Goal: Communication & Community: Answer question/provide support

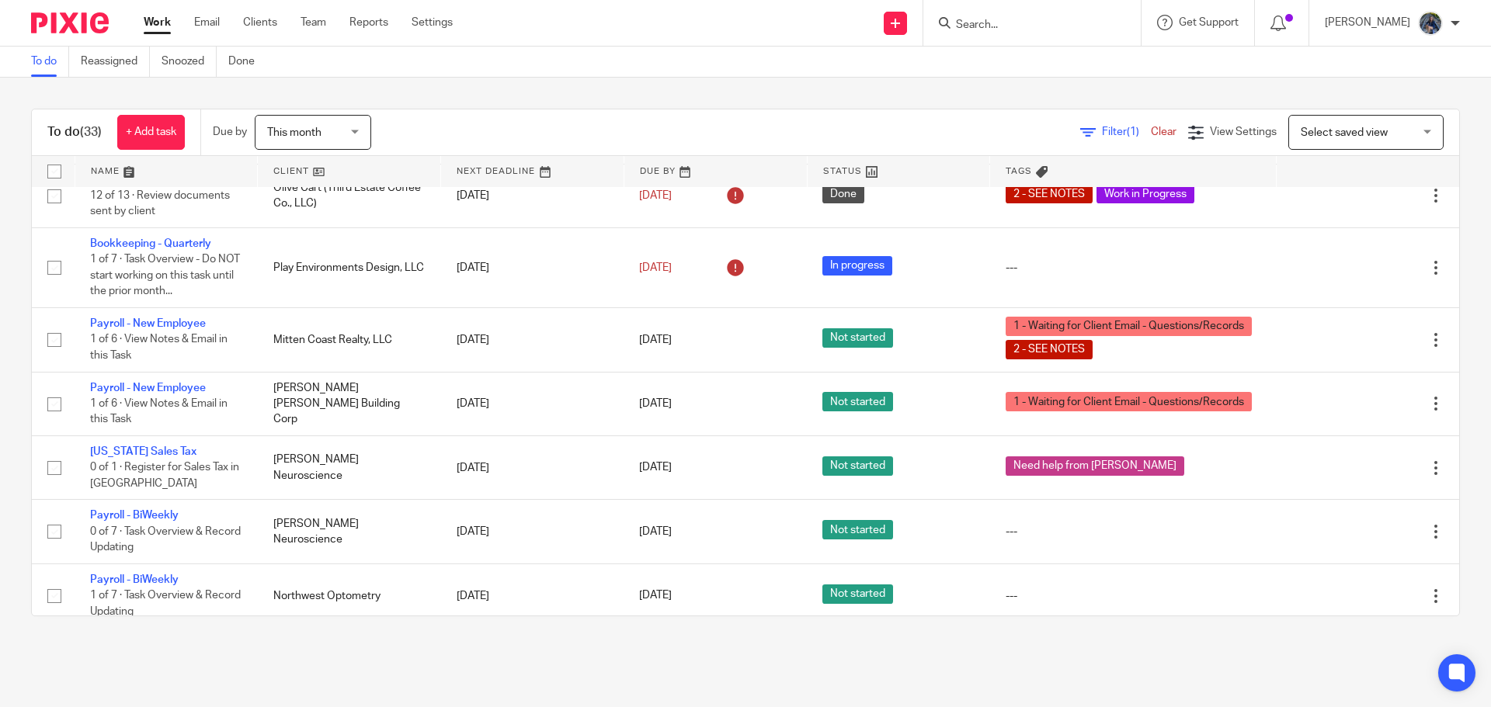
scroll to position [78, 0]
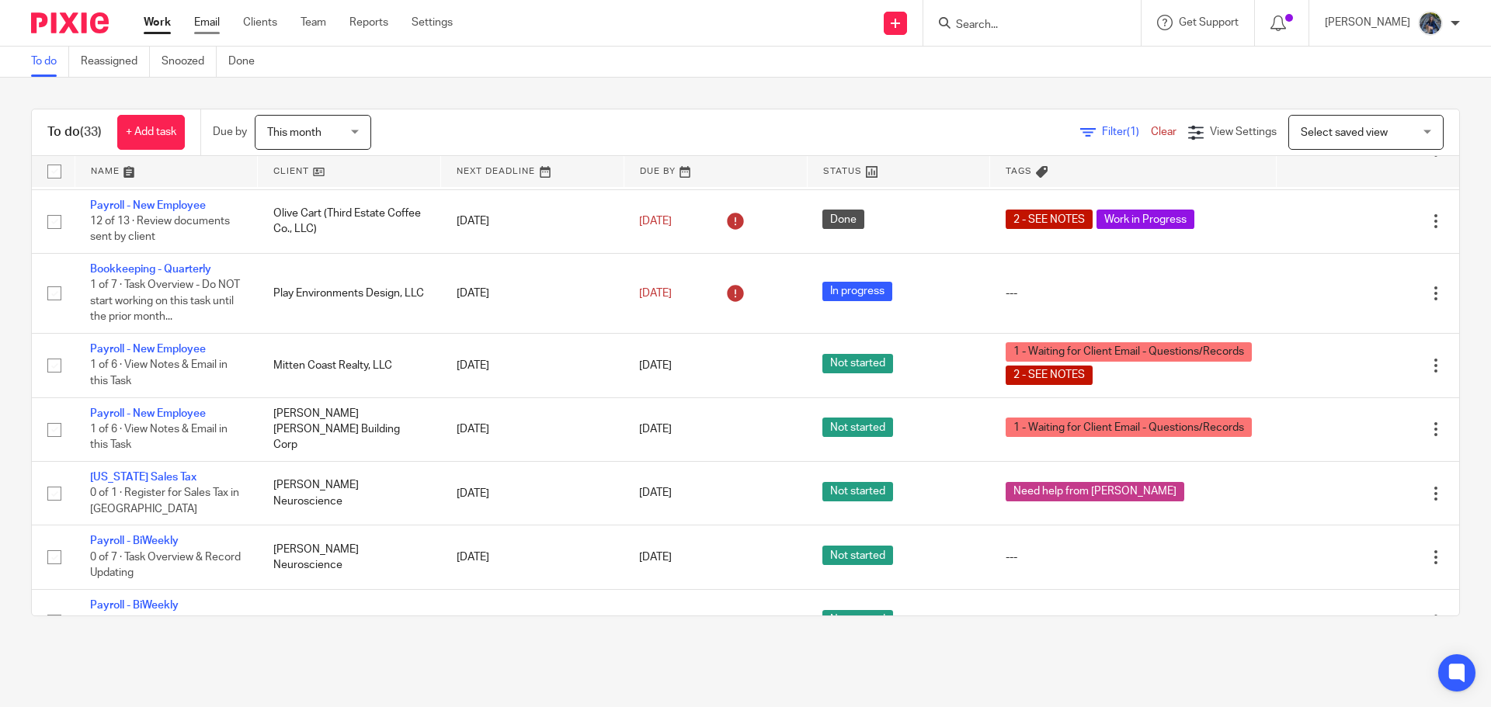
click at [205, 24] on link "Email" at bounding box center [207, 23] width 26 height 16
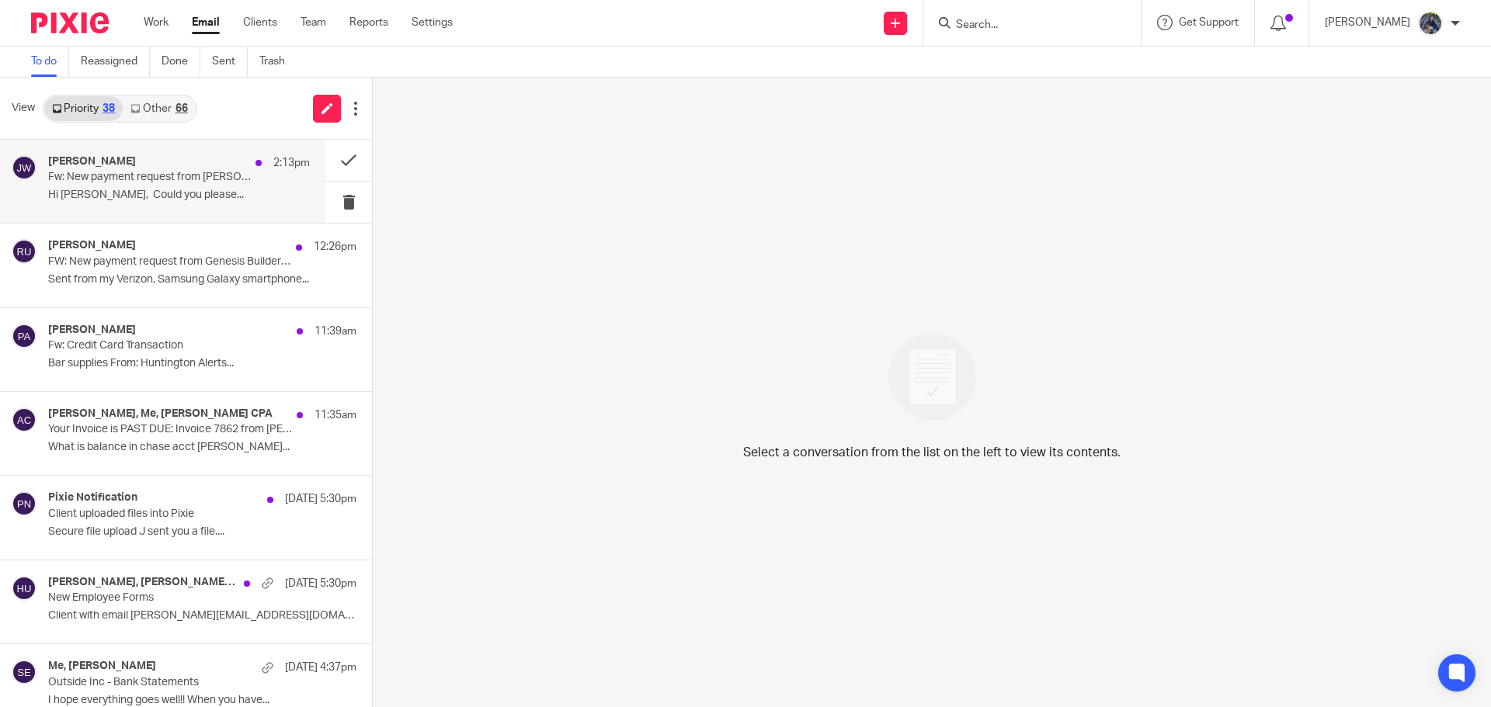
click at [161, 192] on p "Hi [PERSON_NAME], Could you please..." at bounding box center [179, 195] width 262 height 13
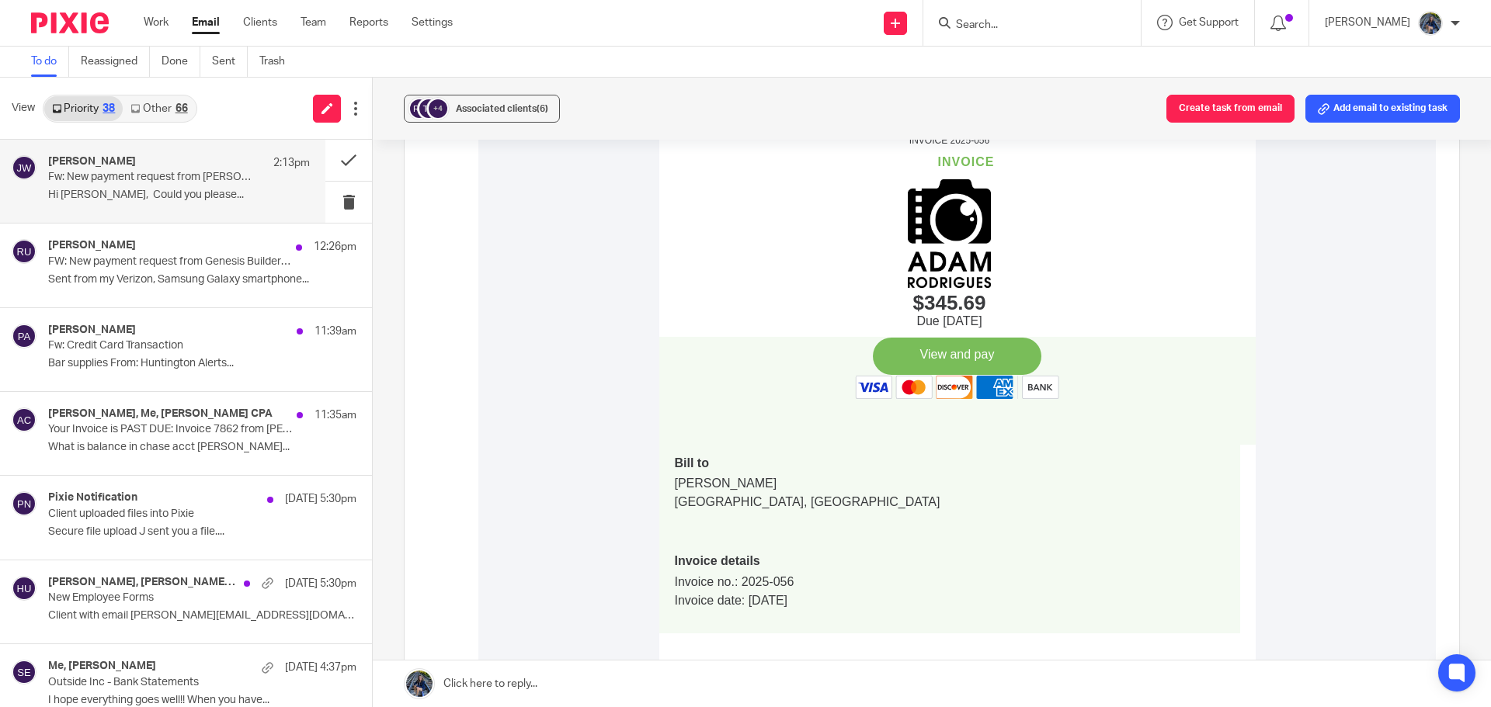
scroll to position [621, 0]
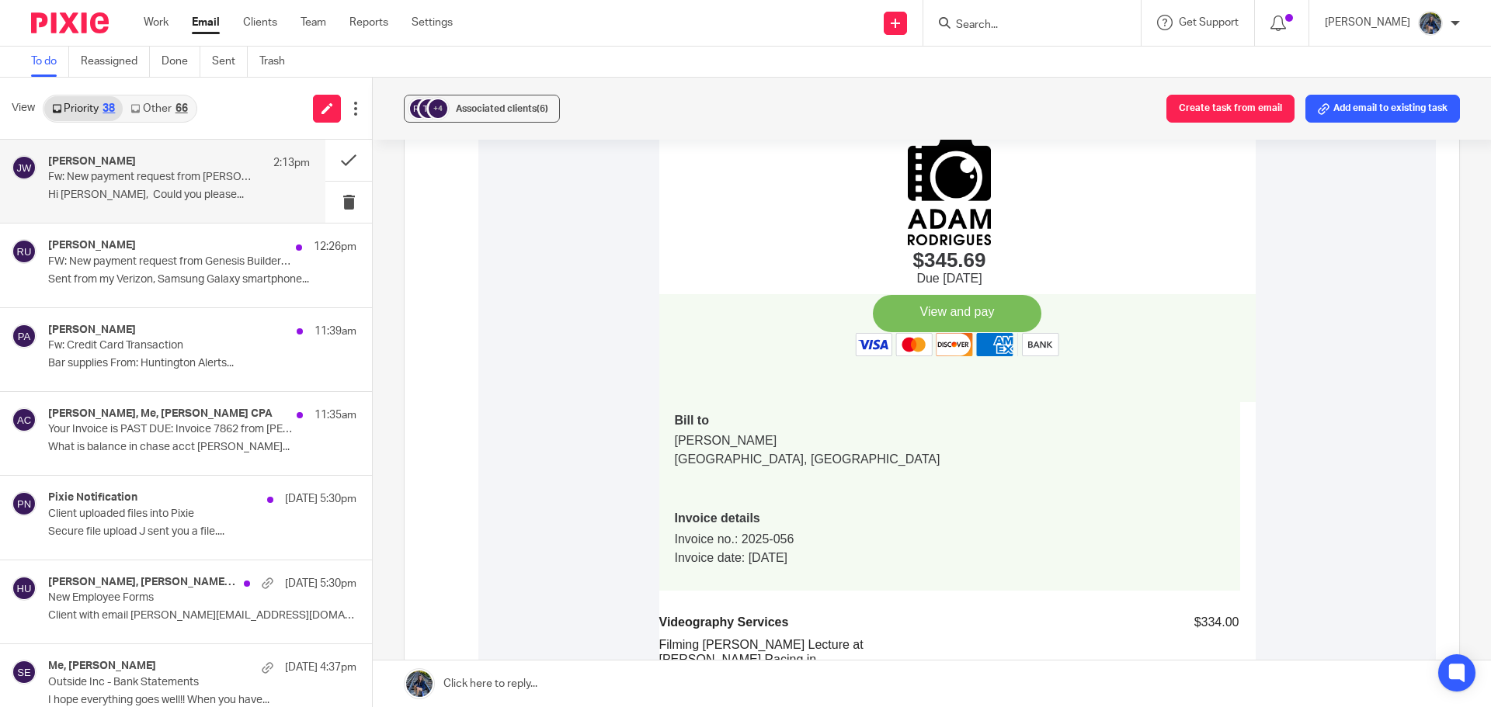
click at [925, 304] on link "View and pay" at bounding box center [957, 313] width 168 height 37
click at [336, 200] on button at bounding box center [348, 202] width 47 height 41
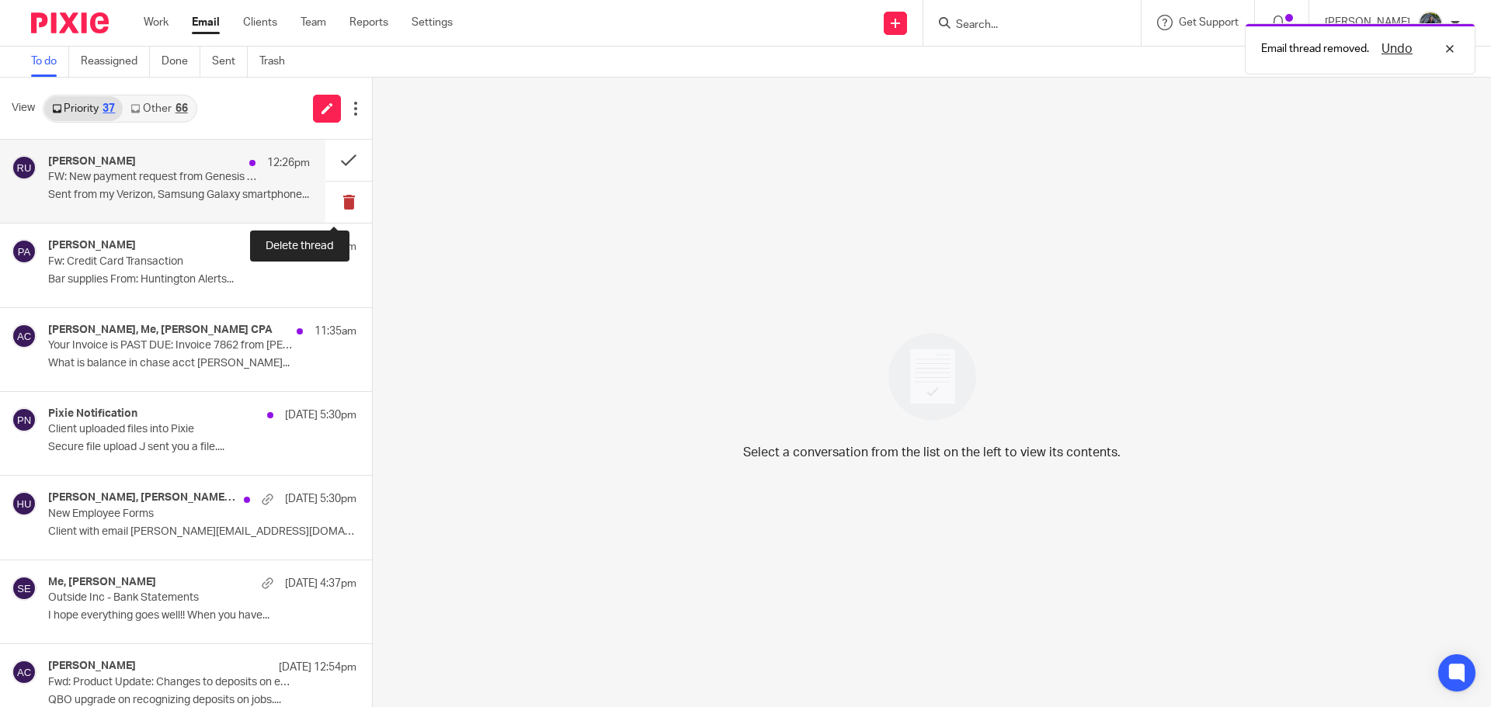
click at [332, 194] on button at bounding box center [348, 202] width 47 height 41
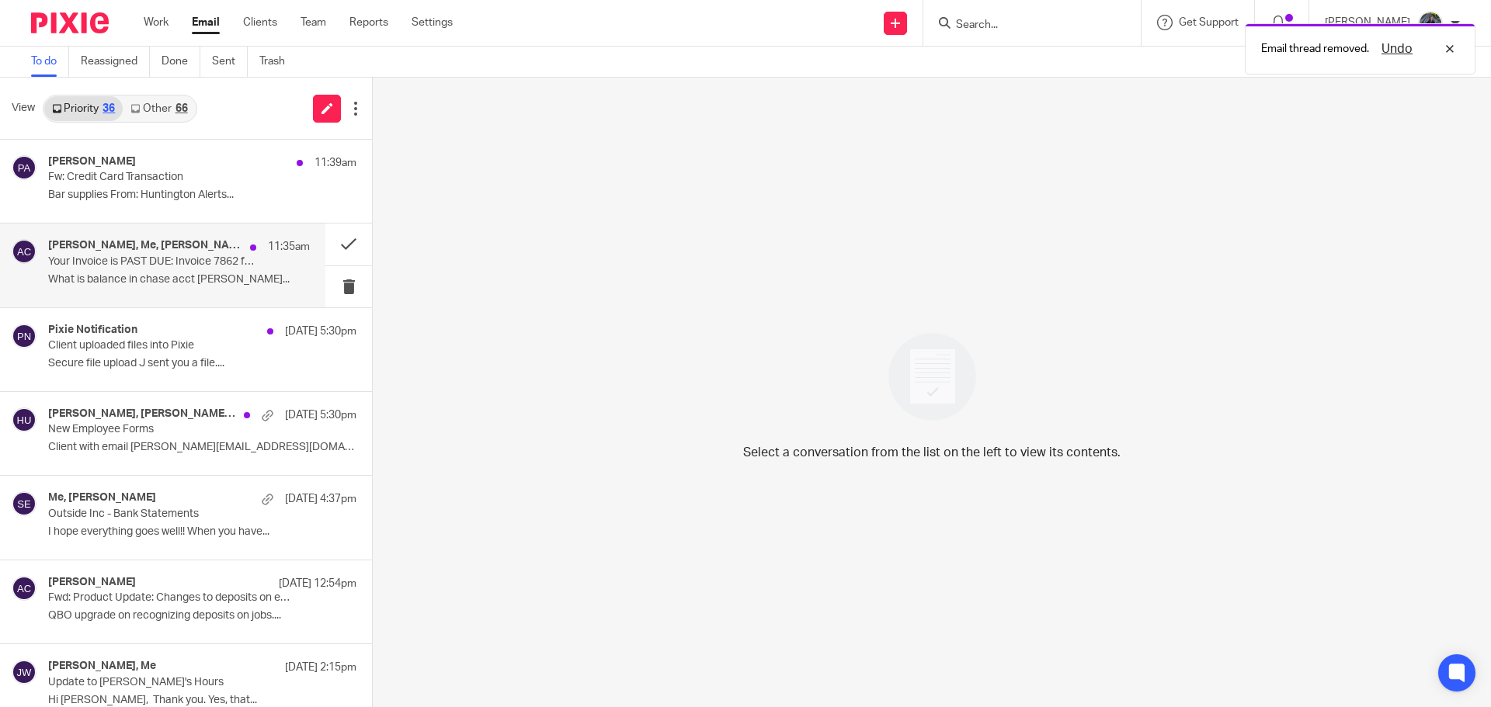
click at [182, 269] on div "Larry Martin, Me, Amy L Corfixsen CPA 11:35am Your Invoice is PAST DUE: Invoice…" at bounding box center [179, 265] width 262 height 52
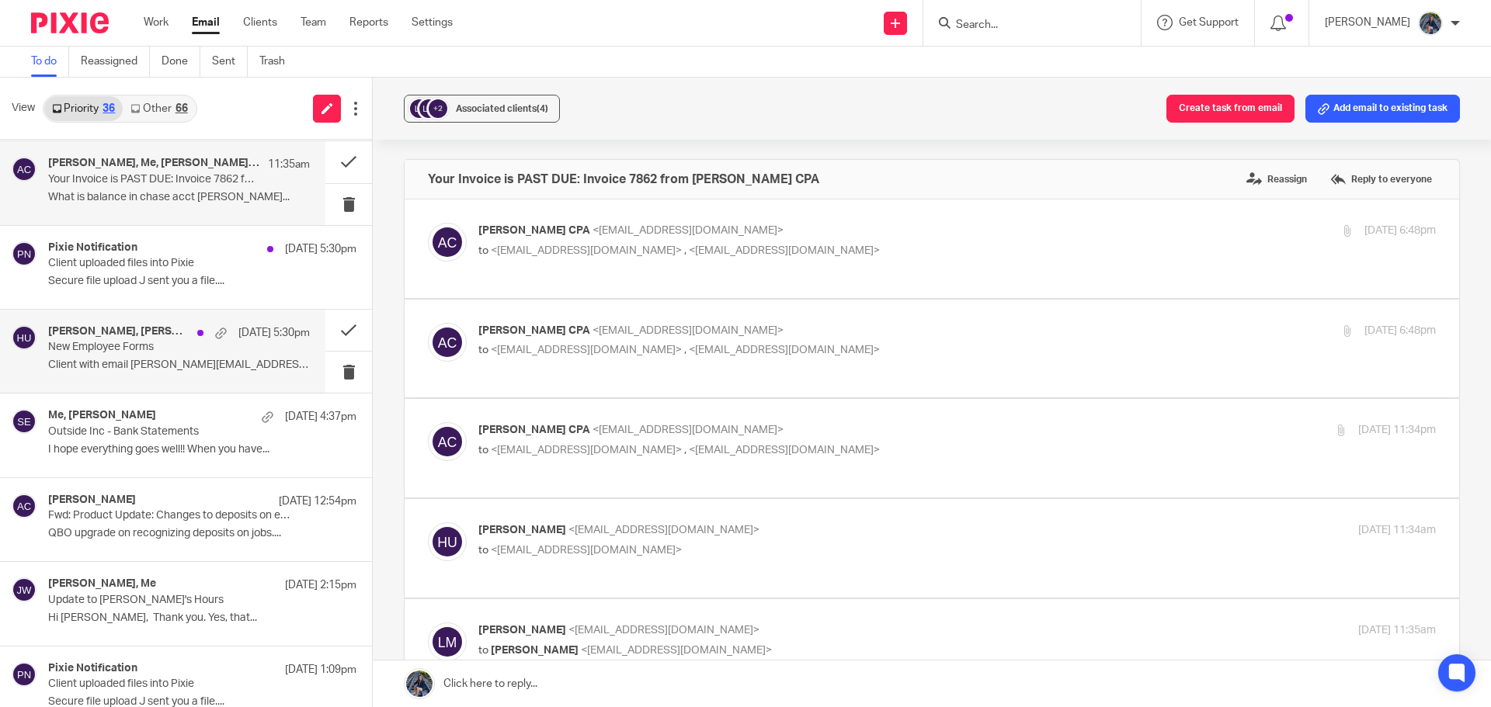
scroll to position [155, 0]
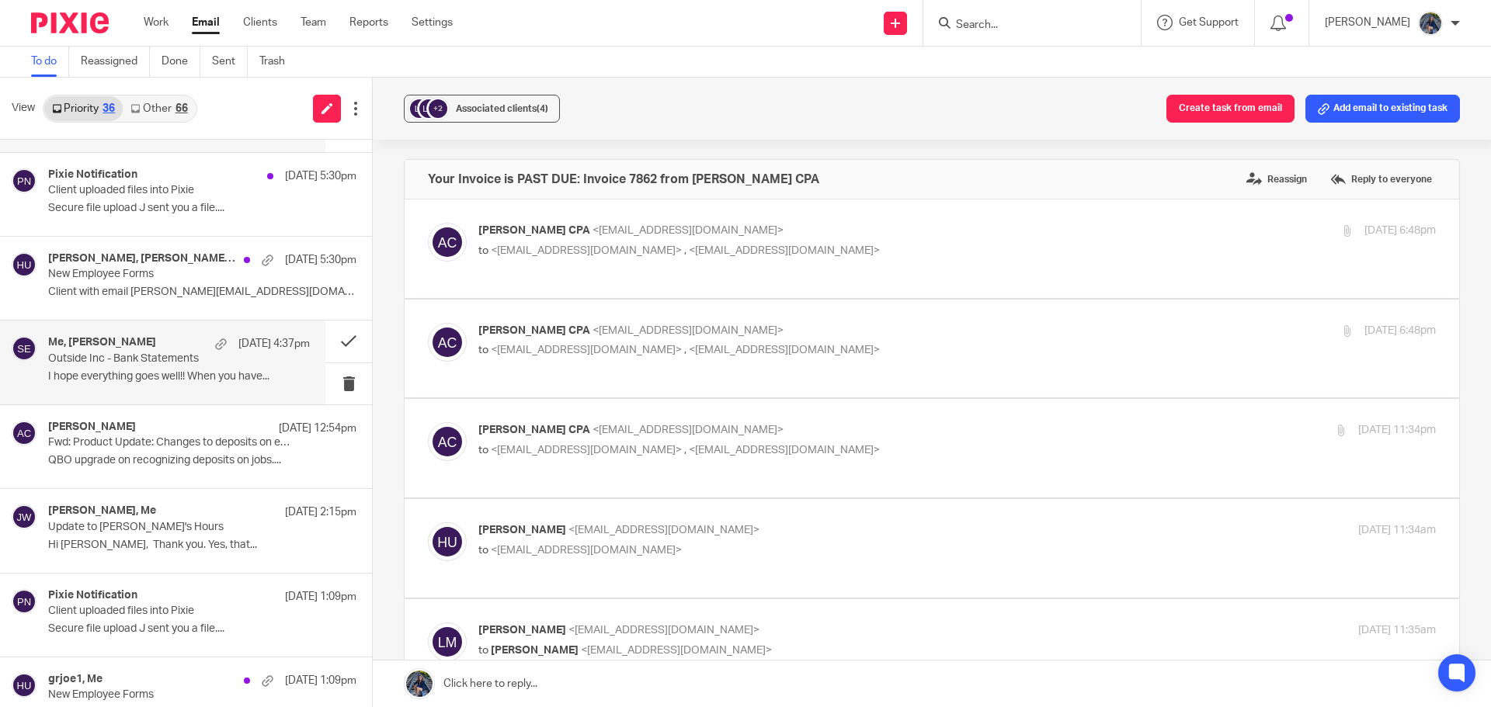
click at [168, 361] on p "Outside Inc - Bank Statements" at bounding box center [153, 358] width 210 height 13
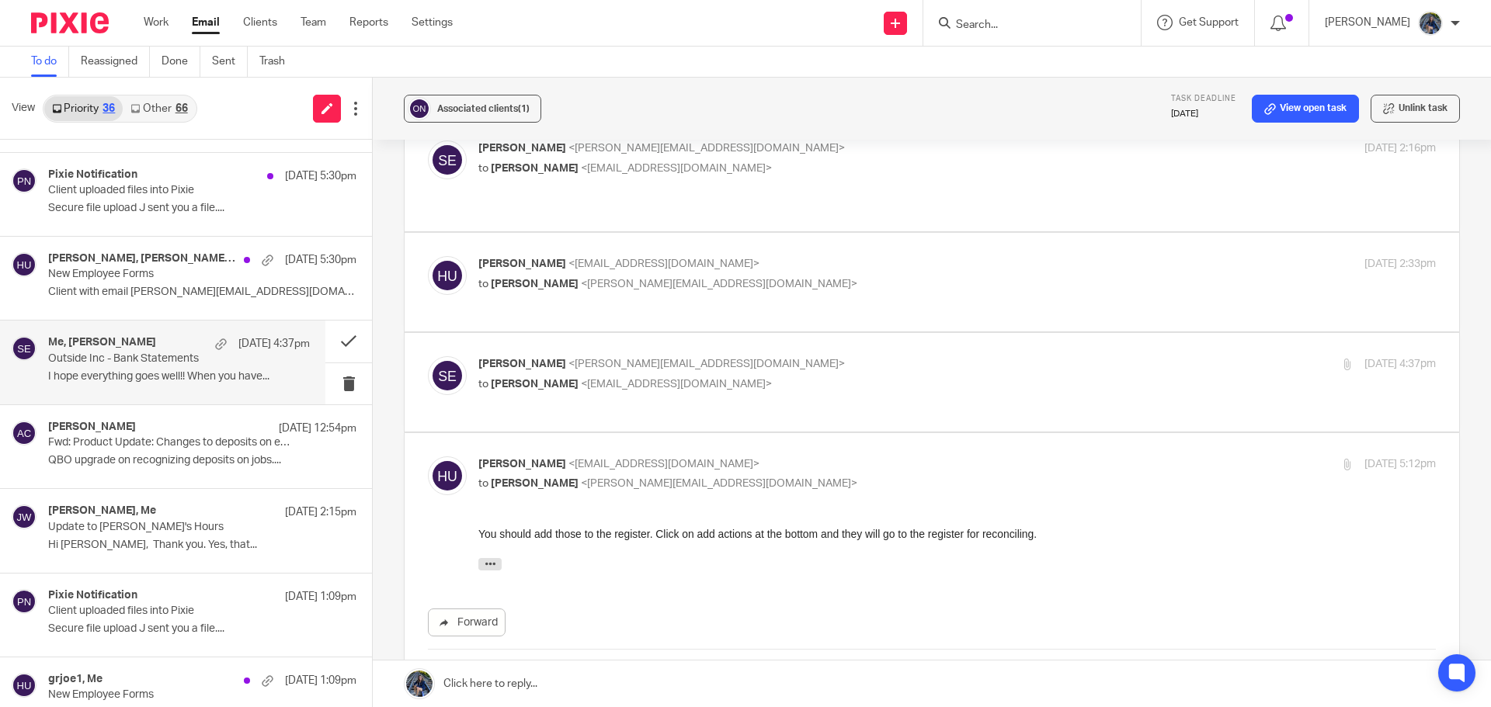
scroll to position [311, 0]
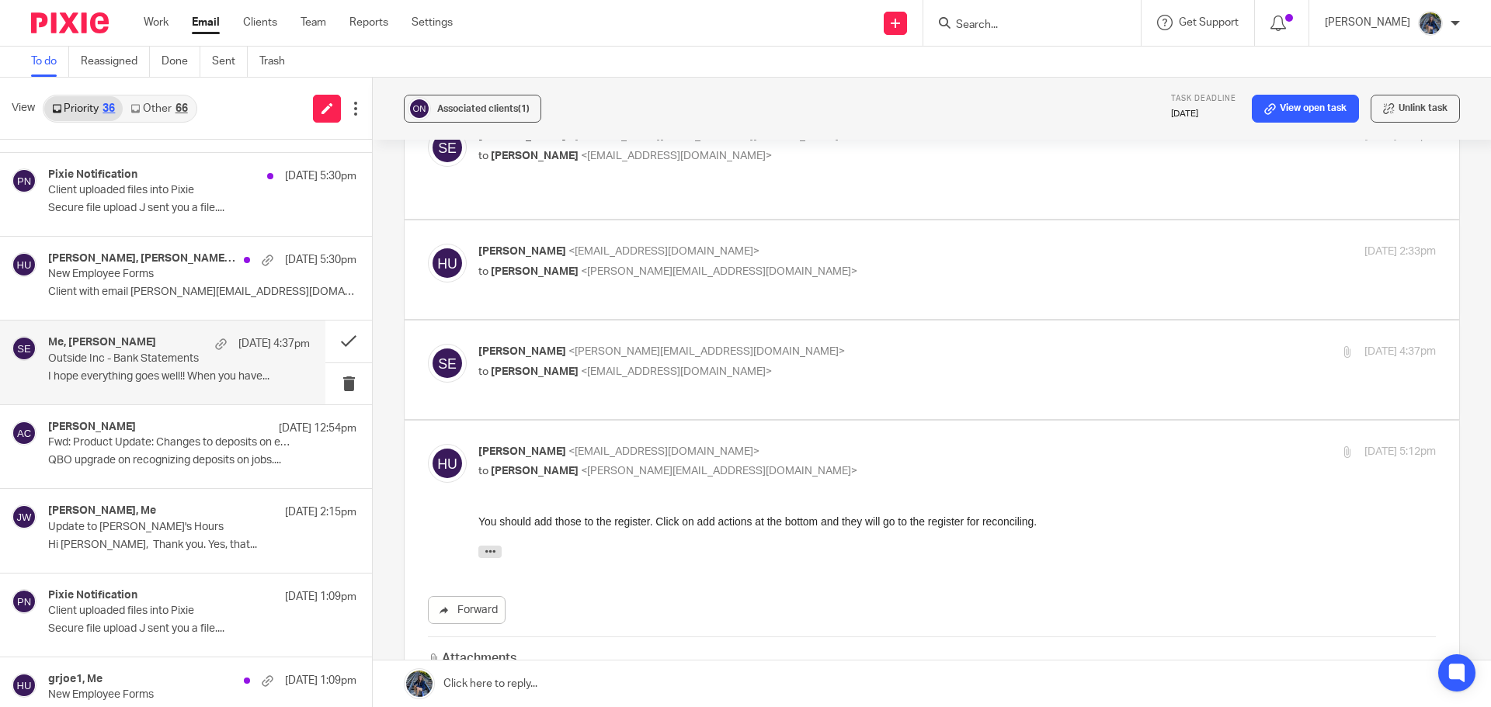
click at [665, 344] on p "Sarah Ebert <sarah@amylcpa.com>" at bounding box center [797, 352] width 638 height 16
checkbox input "true"
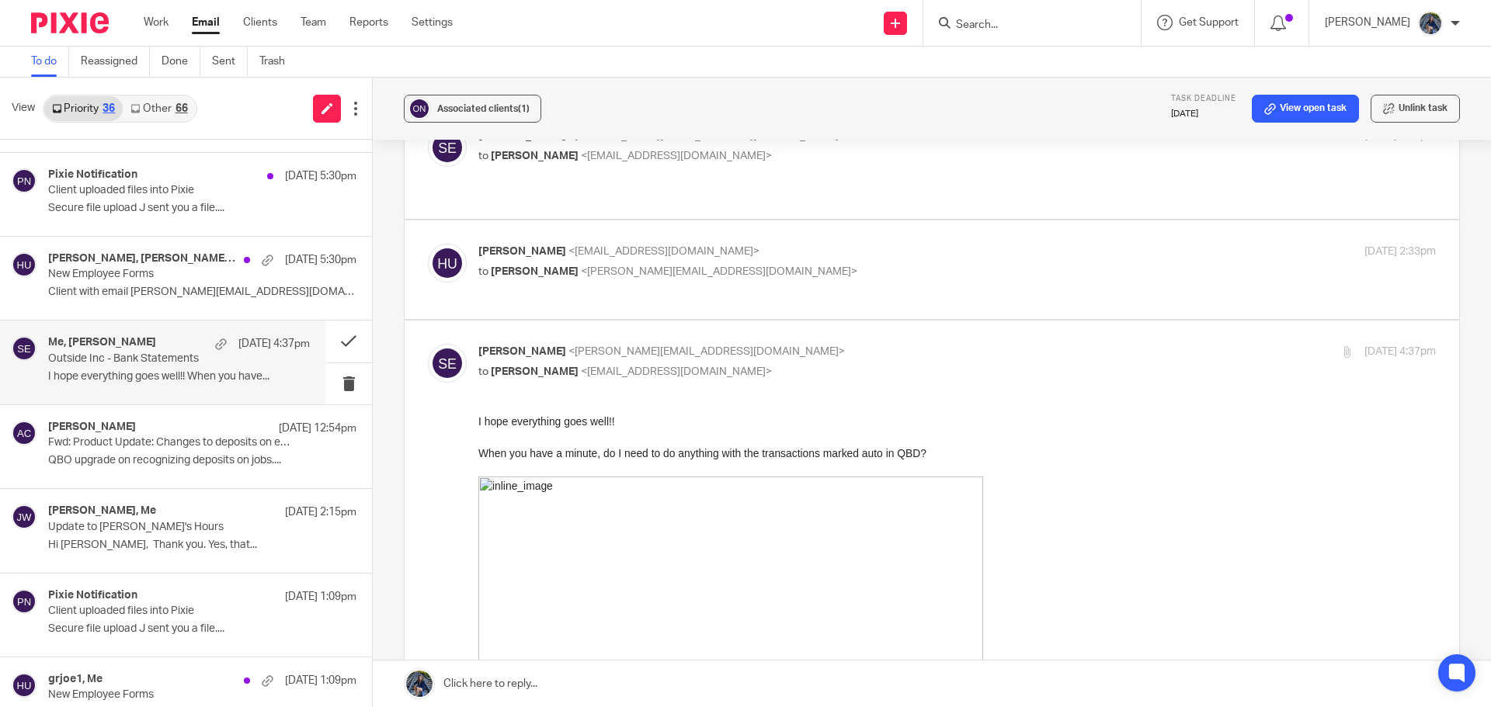
scroll to position [0, 0]
click at [123, 516] on h4 "John Wierenga, Me" at bounding box center [102, 511] width 108 height 13
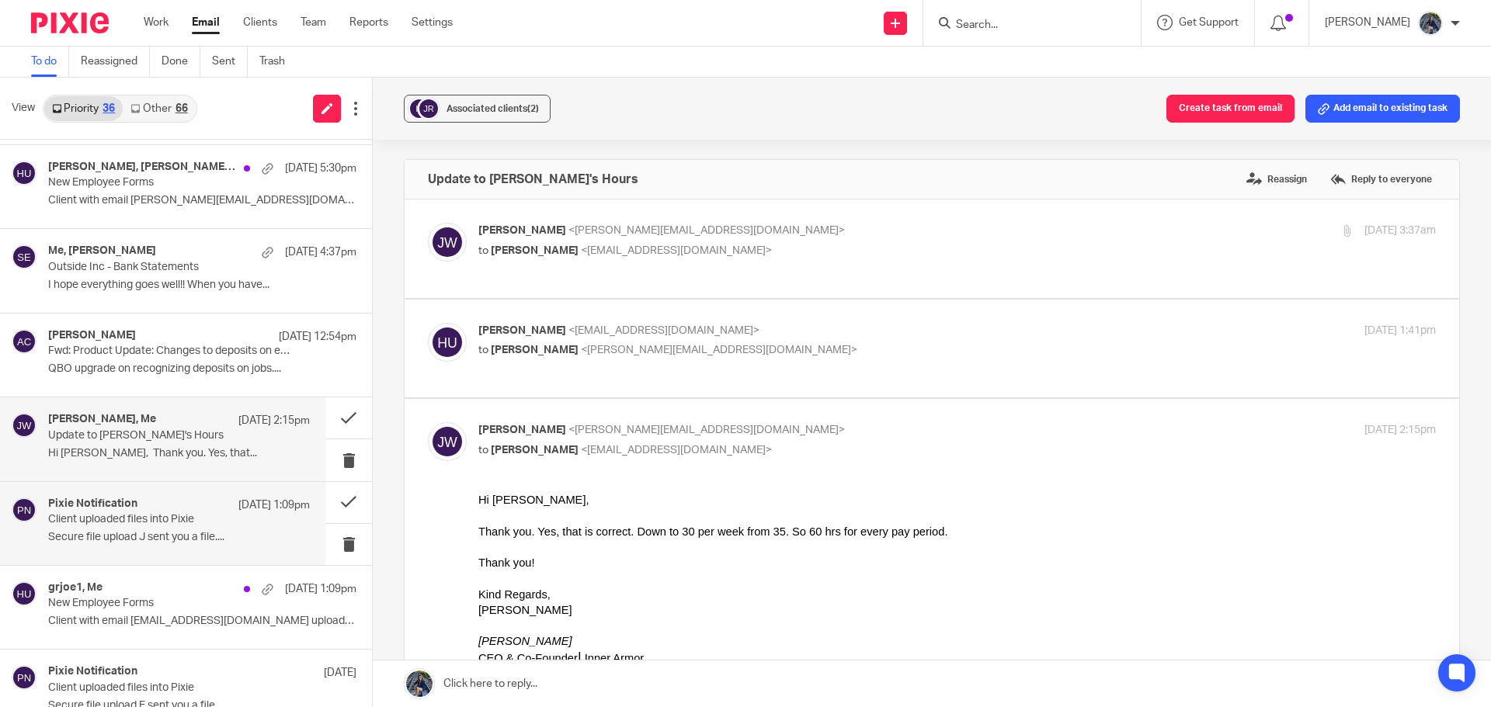
scroll to position [388, 0]
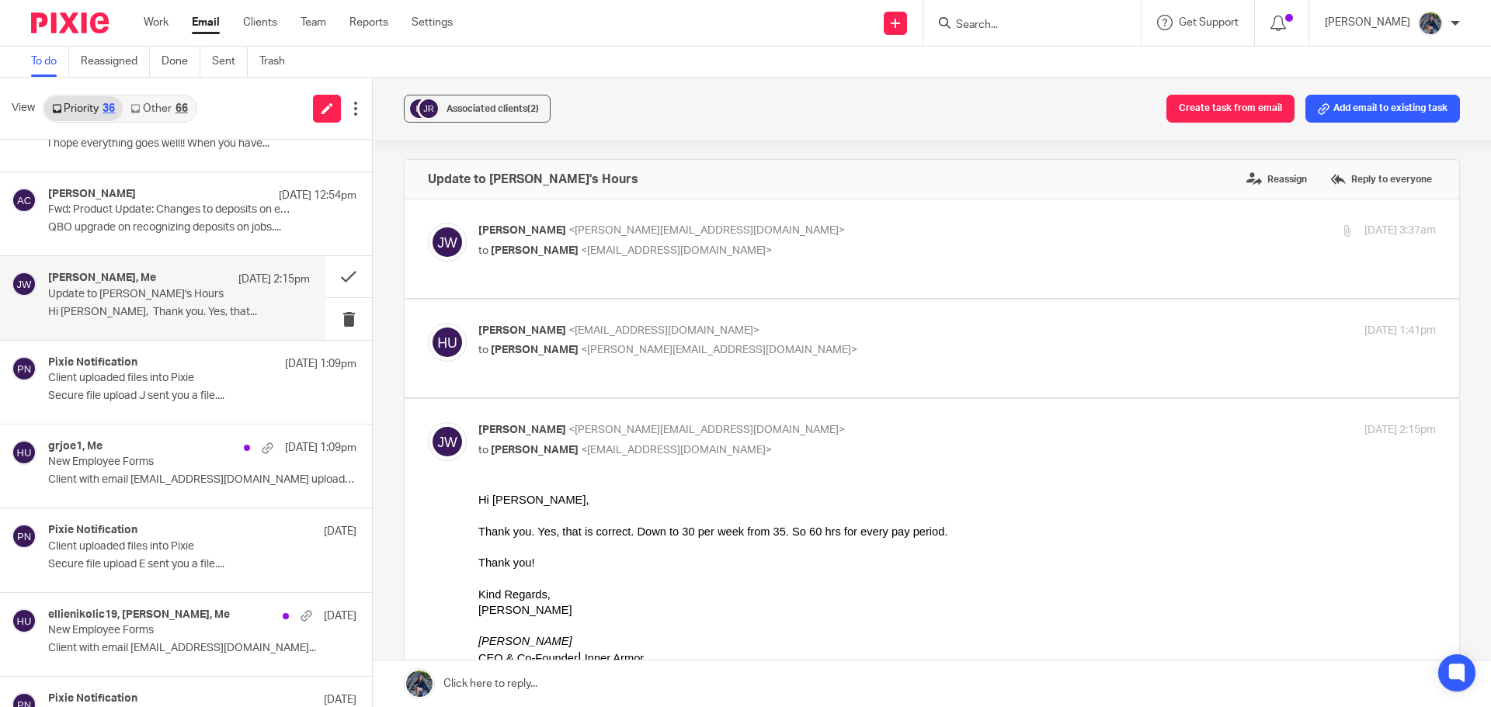
click at [134, 311] on p "Hi Holly, Thank you. Yes, that..." at bounding box center [179, 312] width 262 height 13
